Goal: Task Accomplishment & Management: Use online tool/utility

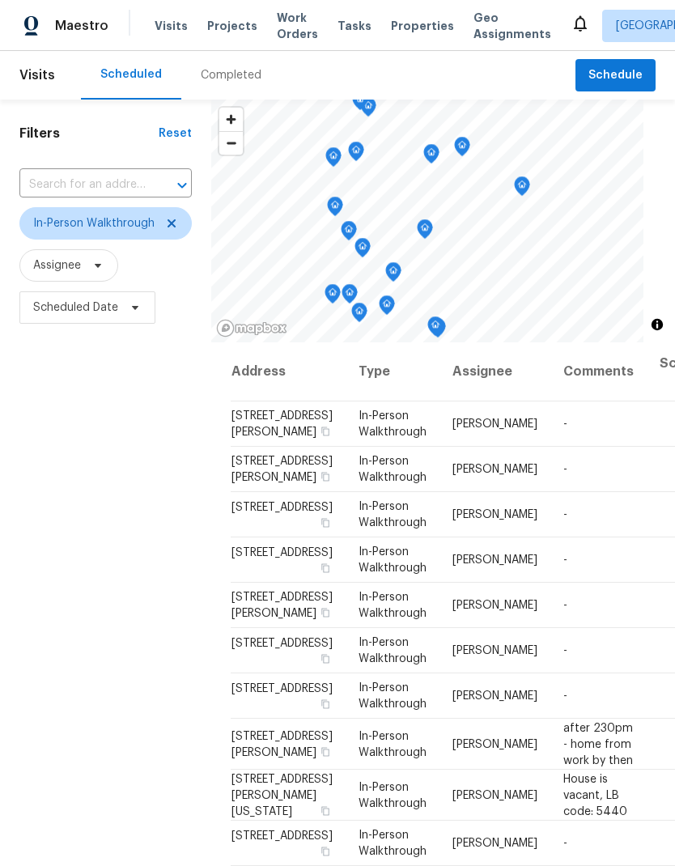
click at [60, 305] on span "Scheduled Date" at bounding box center [75, 307] width 85 height 16
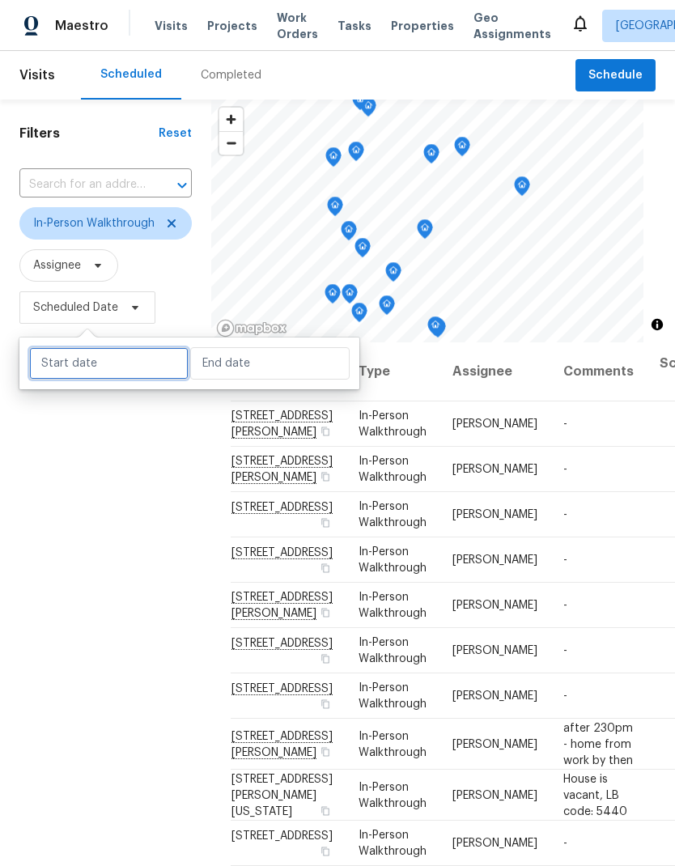
click at [67, 365] on input "text" at bounding box center [108, 363] width 159 height 32
select select "7"
select select "2025"
select select "8"
select select "2025"
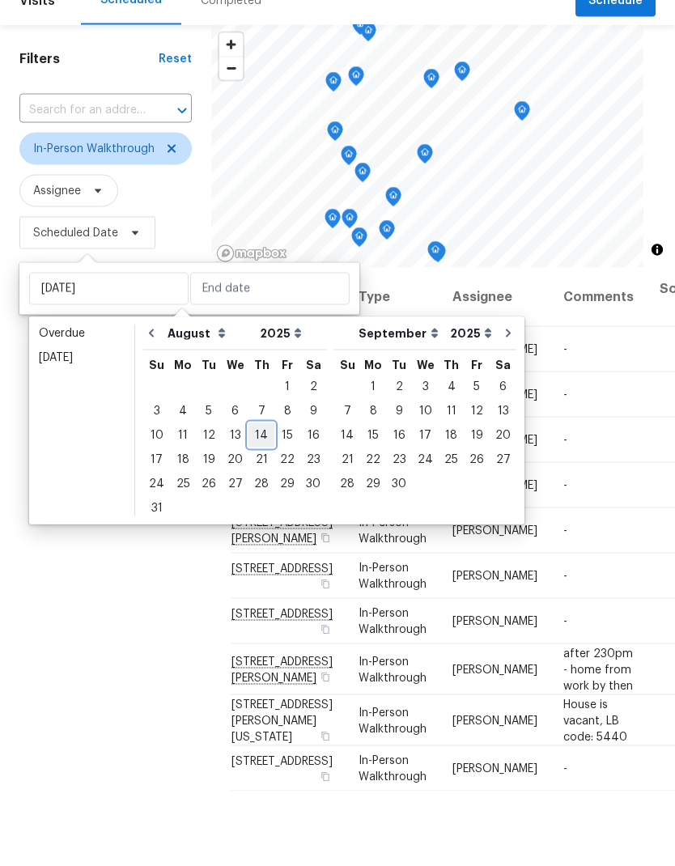
click at [253, 498] on div "14" at bounding box center [261, 509] width 26 height 23
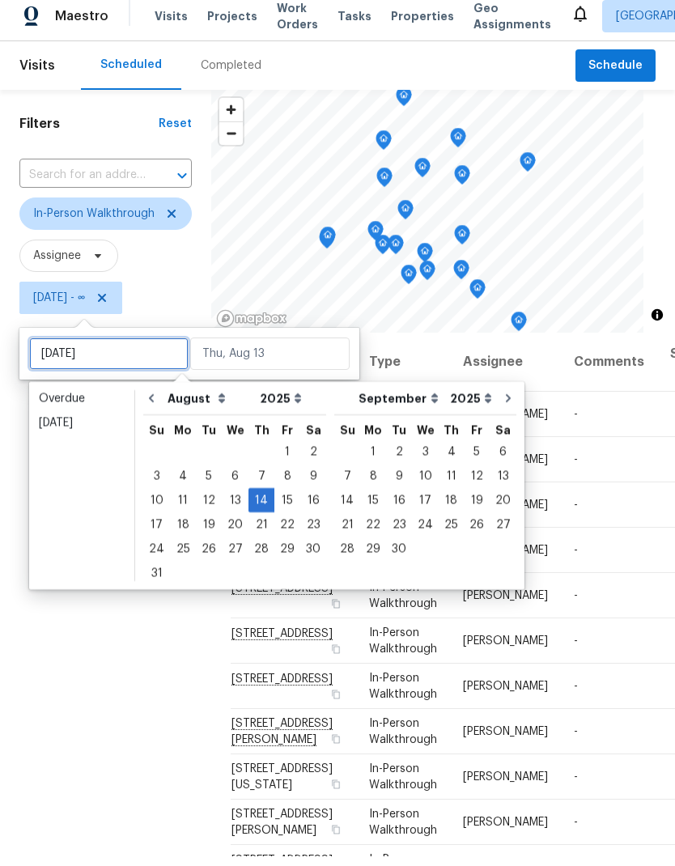
type input "[DATE]"
click at [222, 498] on div "13" at bounding box center [235, 509] width 27 height 23
type input "[DATE]"
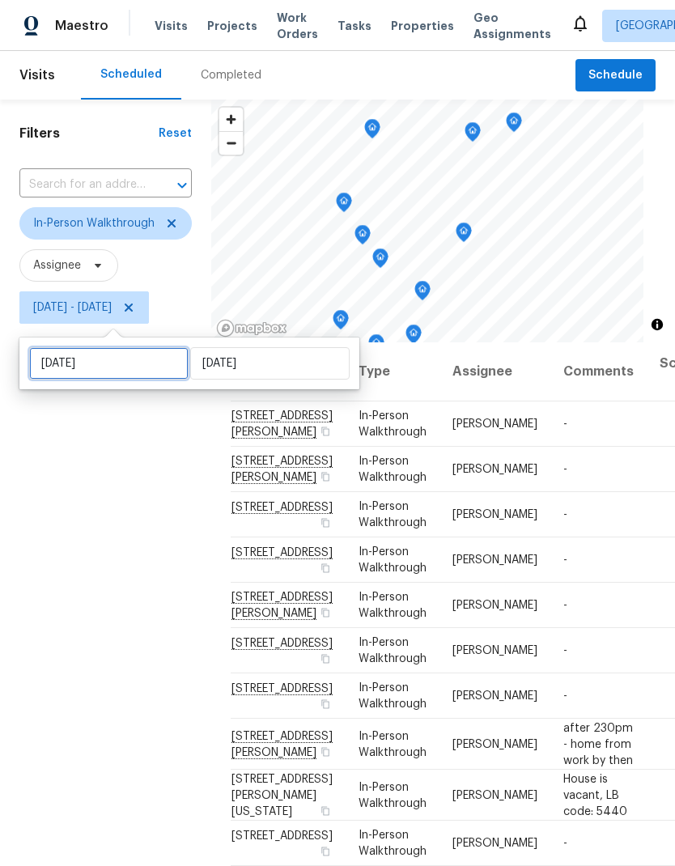
click at [71, 376] on input "[DATE]" at bounding box center [108, 363] width 159 height 32
select select "7"
select select "2025"
select select "8"
select select "2025"
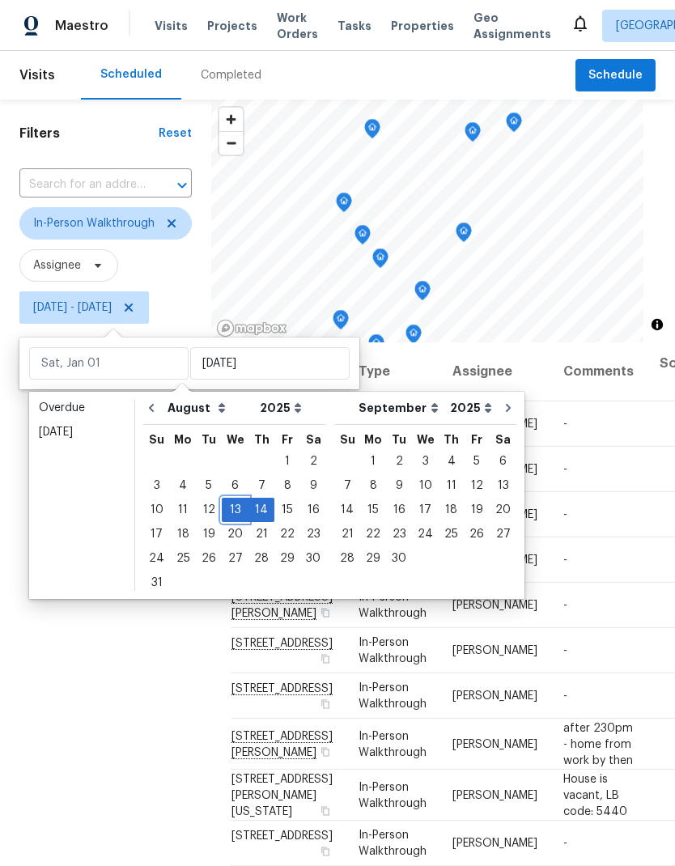
click at [222, 513] on div "13" at bounding box center [235, 509] width 27 height 23
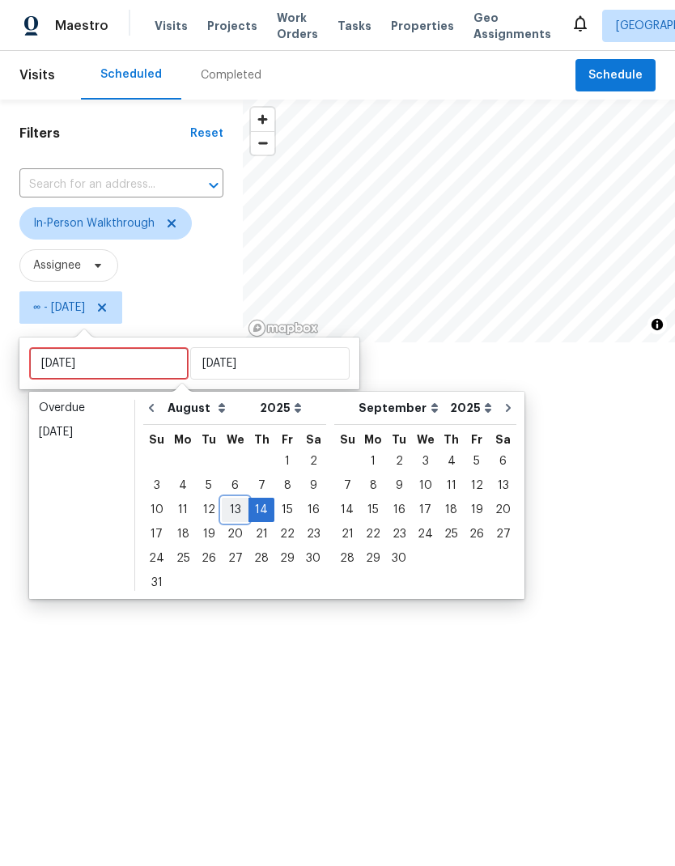
click at [222, 514] on div "13" at bounding box center [235, 509] width 27 height 23
type input "[DATE]"
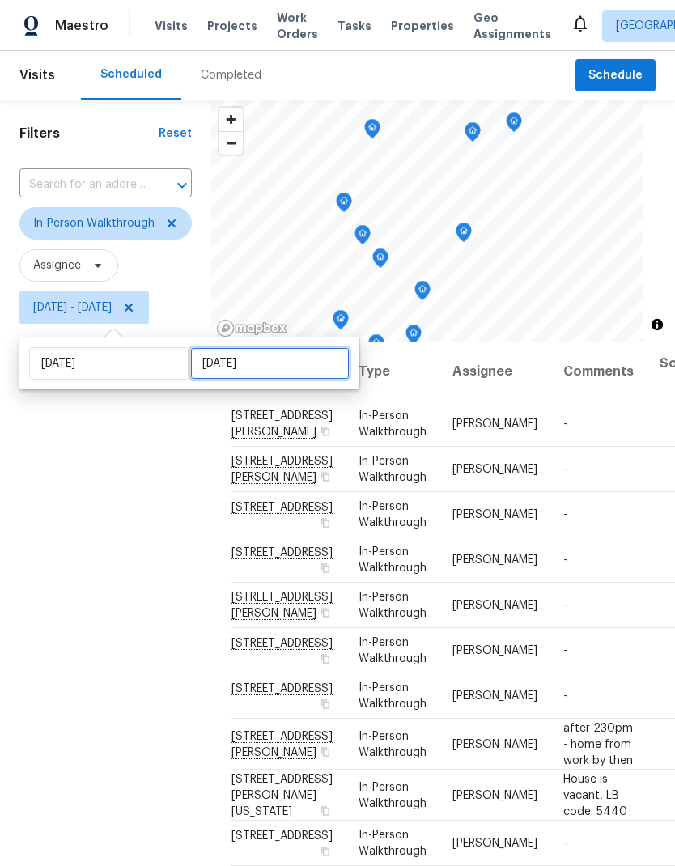
click at [329, 371] on input "[DATE]" at bounding box center [269, 363] width 159 height 32
select select "7"
select select "2025"
select select "8"
select select "2025"
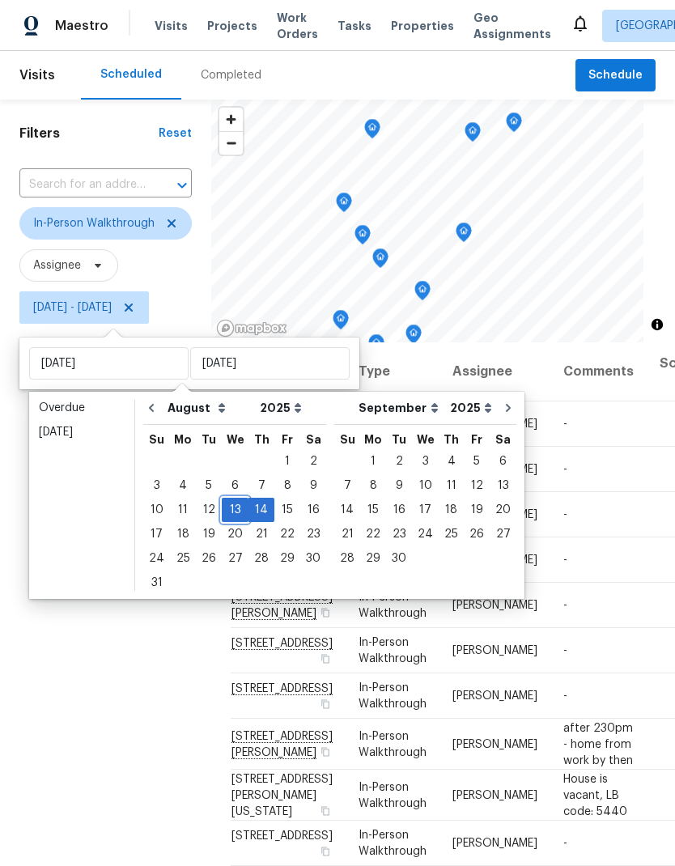
click at [235, 509] on div "13" at bounding box center [235, 509] width 27 height 23
type input "[DATE]"
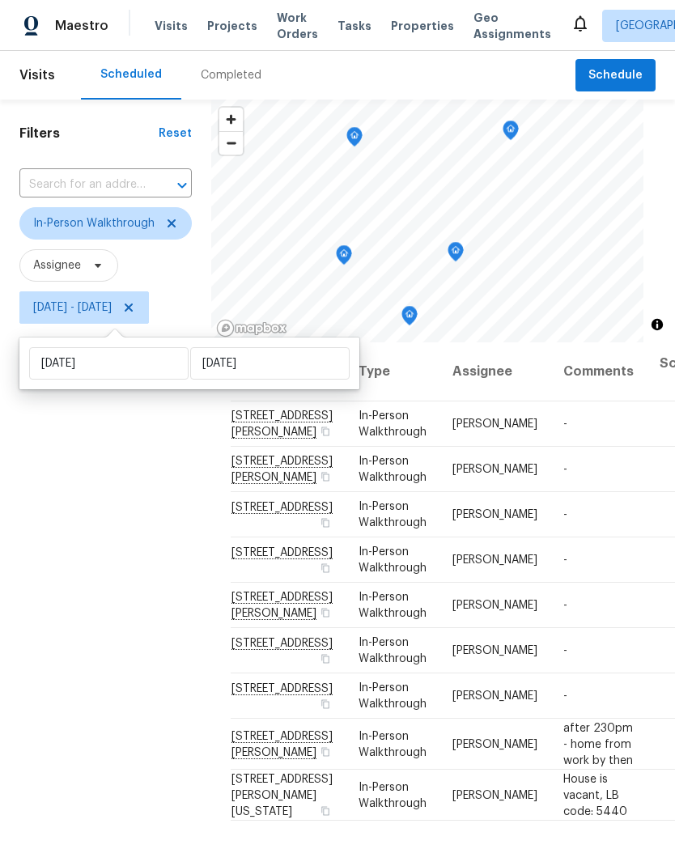
click at [109, 534] on div "Filters Reset ​ In-Person Walkthrough Assignee [DATE] - [DATE]" at bounding box center [105, 567] width 211 height 935
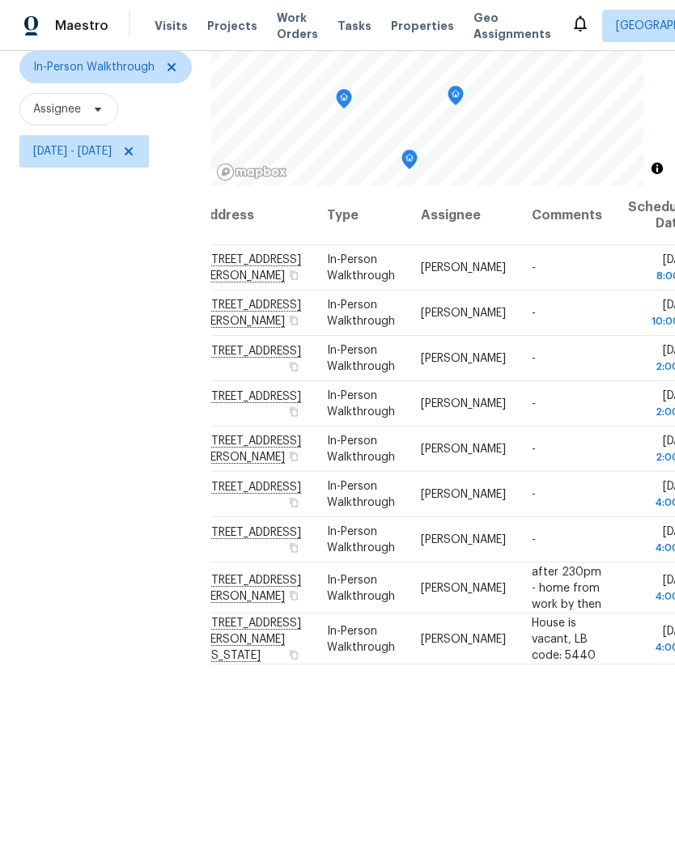
scroll to position [0, 31]
